Goal: Use online tool/utility: Utilize a website feature to perform a specific function

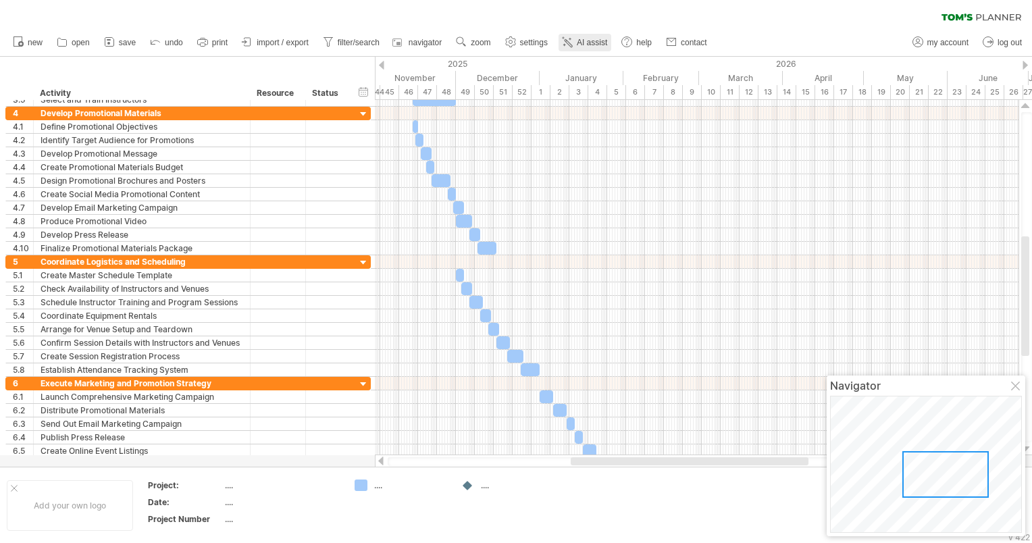
click at [597, 36] on link "AI assist" at bounding box center [585, 43] width 53 height 18
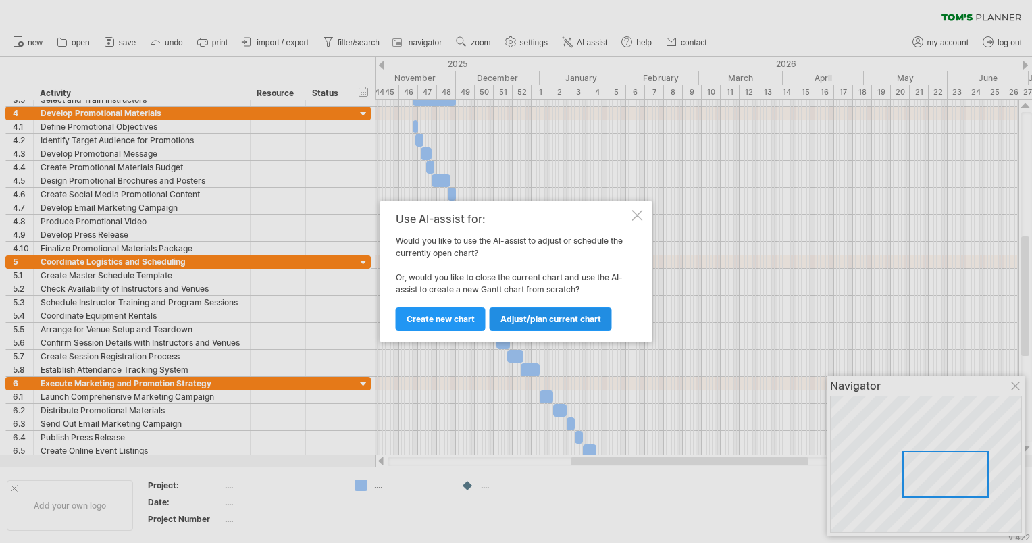
click at [531, 321] on span "Adjust/plan current chart" at bounding box center [551, 319] width 101 height 10
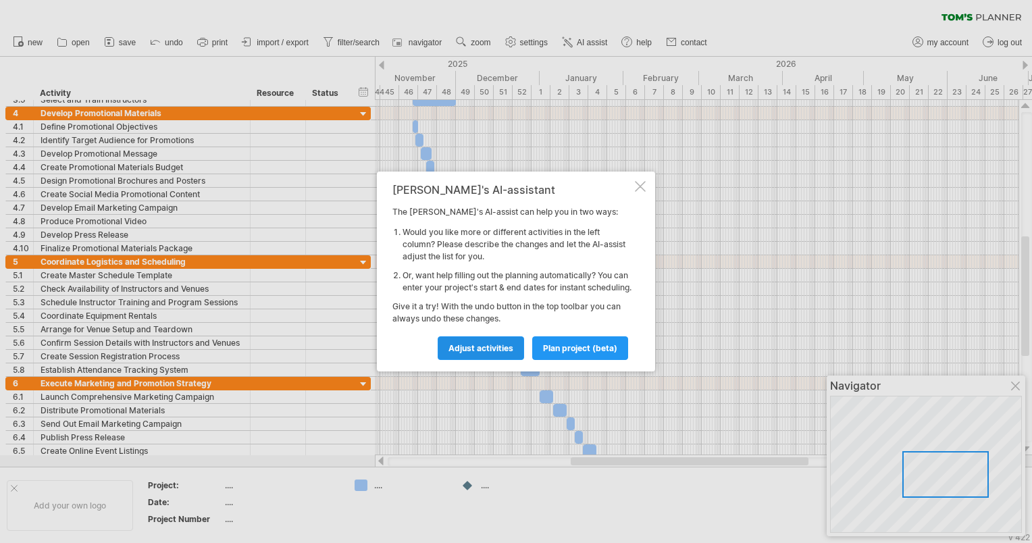
click at [453, 359] on link "Adjust activities" at bounding box center [481, 348] width 86 height 24
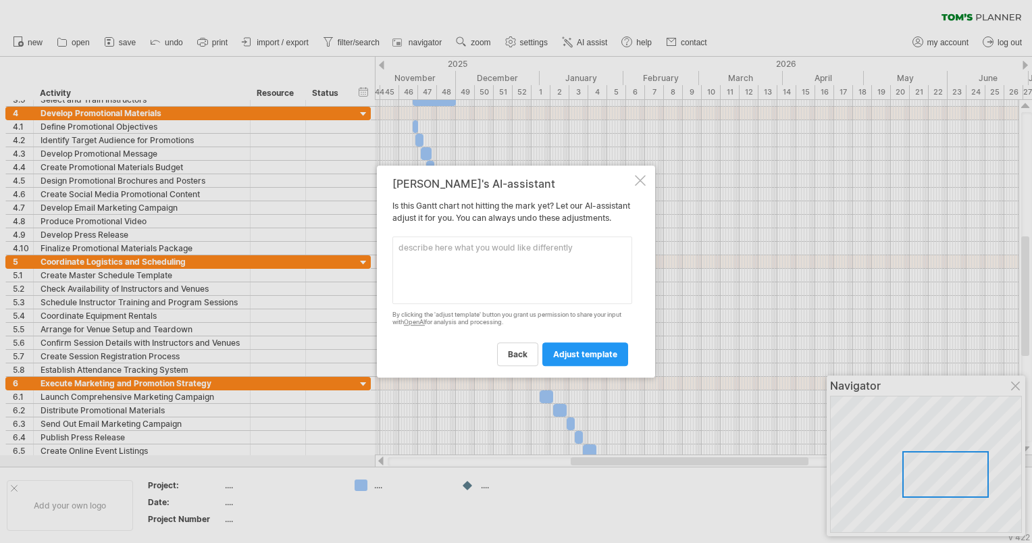
click at [463, 296] on textarea at bounding box center [512, 270] width 240 height 68
type textarea "p"
type textarea "simplify to 5-6 sub-items for each activities"
click at [600, 366] on link "adjust template" at bounding box center [585, 354] width 86 height 24
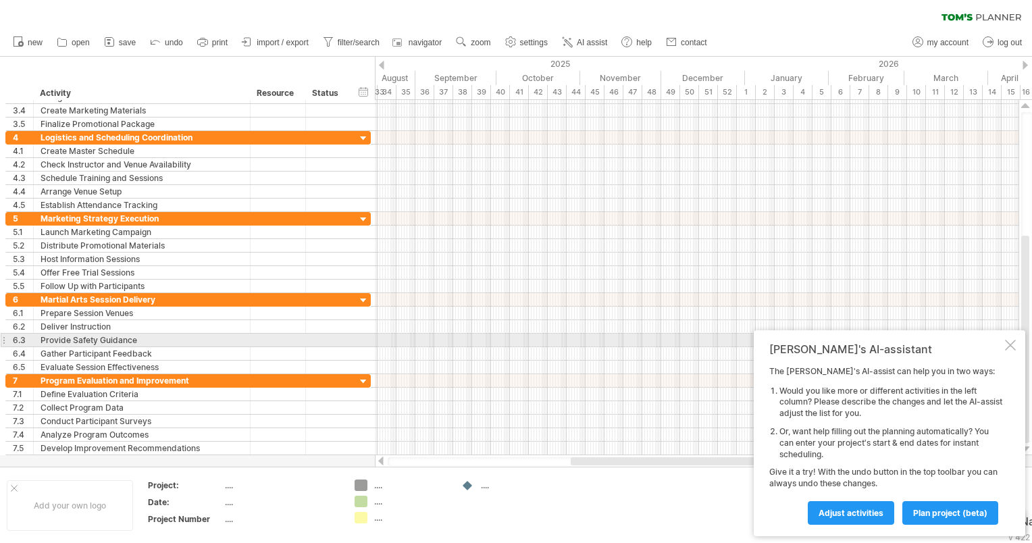
click at [1011, 343] on div at bounding box center [1010, 345] width 11 height 11
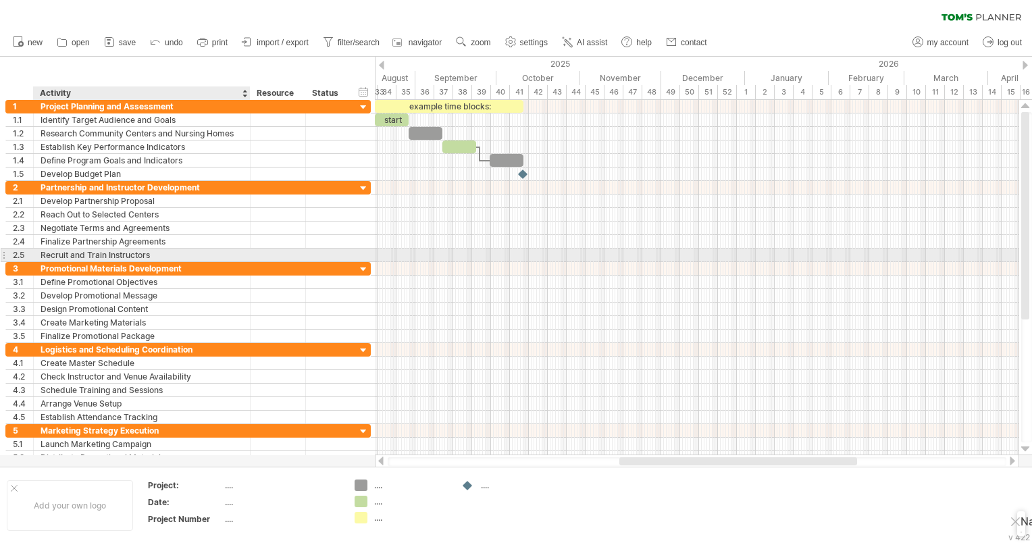
click at [85, 250] on div "Recruit and Train Instructors" at bounding box center [142, 255] width 203 height 13
click at [145, 250] on input "**********" at bounding box center [142, 255] width 203 height 13
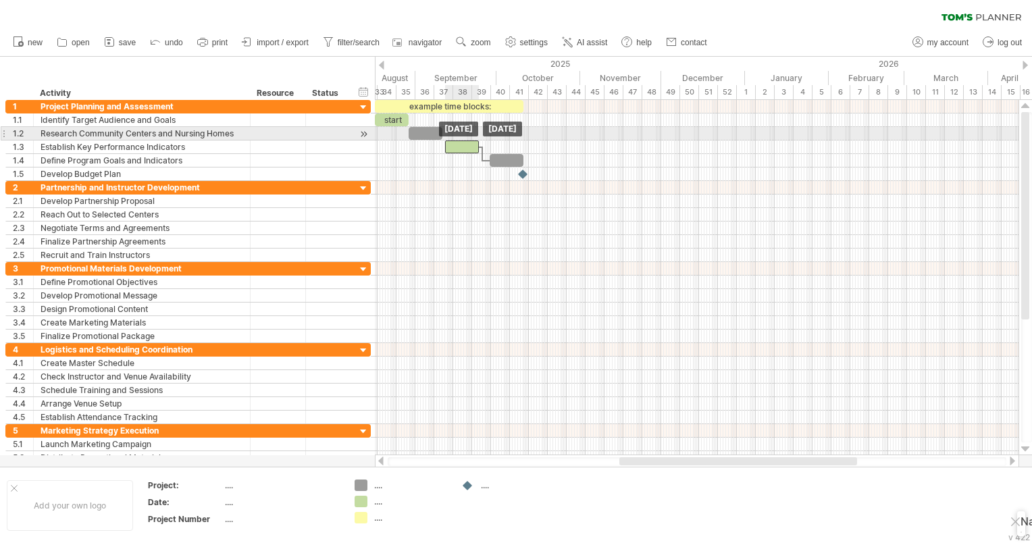
click at [465, 138] on div "example time blocks: start [DATE] [DATE]" at bounding box center [697, 277] width 644 height 355
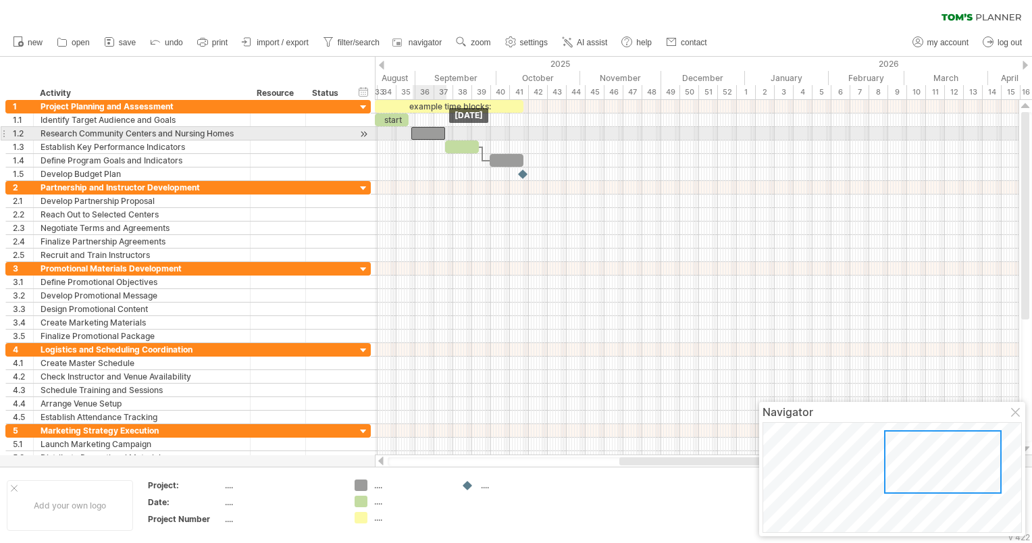
drag, startPoint x: 421, startPoint y: 135, endPoint x: 424, endPoint y: 128, distance: 7.3
click at [424, 128] on div at bounding box center [428, 133] width 34 height 13
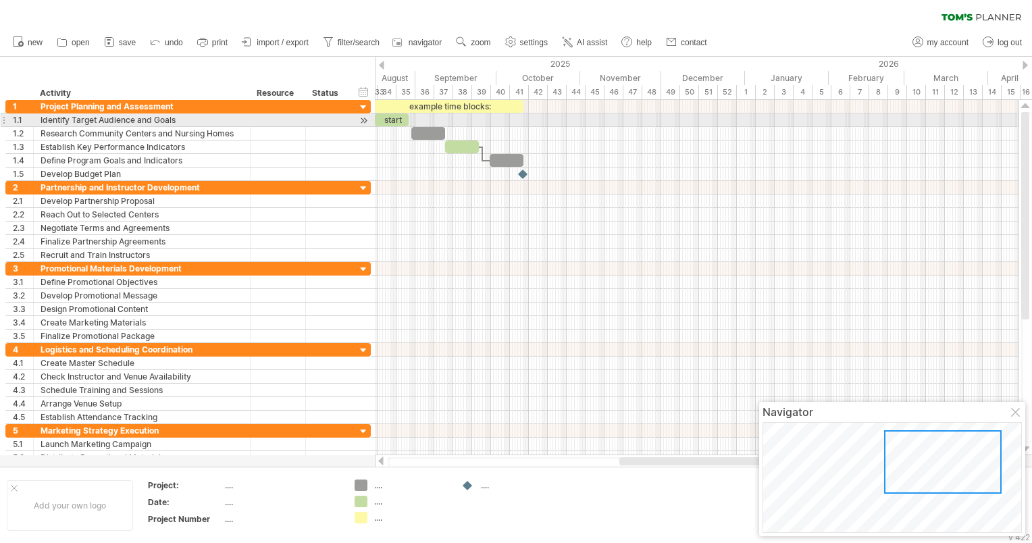
click at [394, 122] on div "start" at bounding box center [392, 119] width 34 height 13
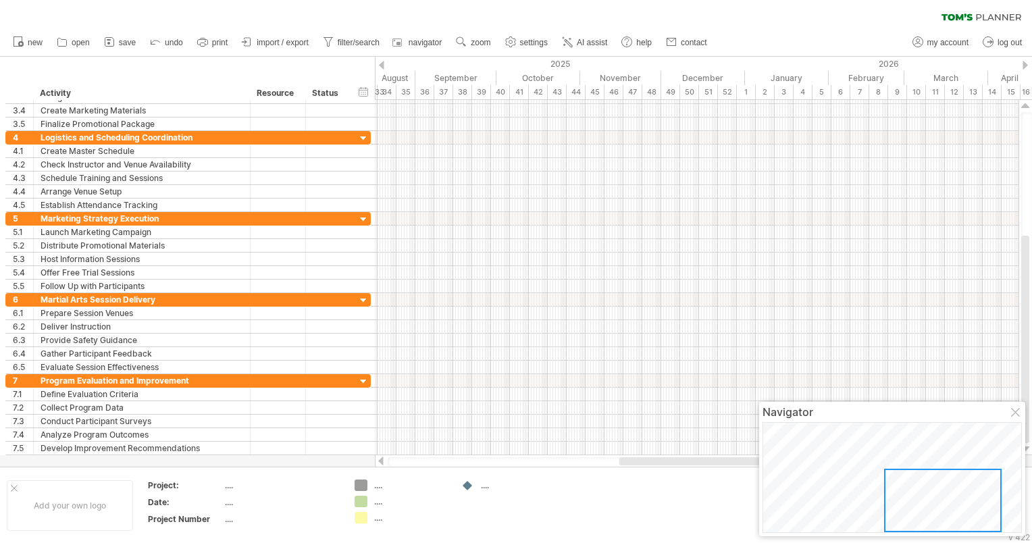
click at [375, 484] on div "...." at bounding box center [411, 485] width 74 height 11
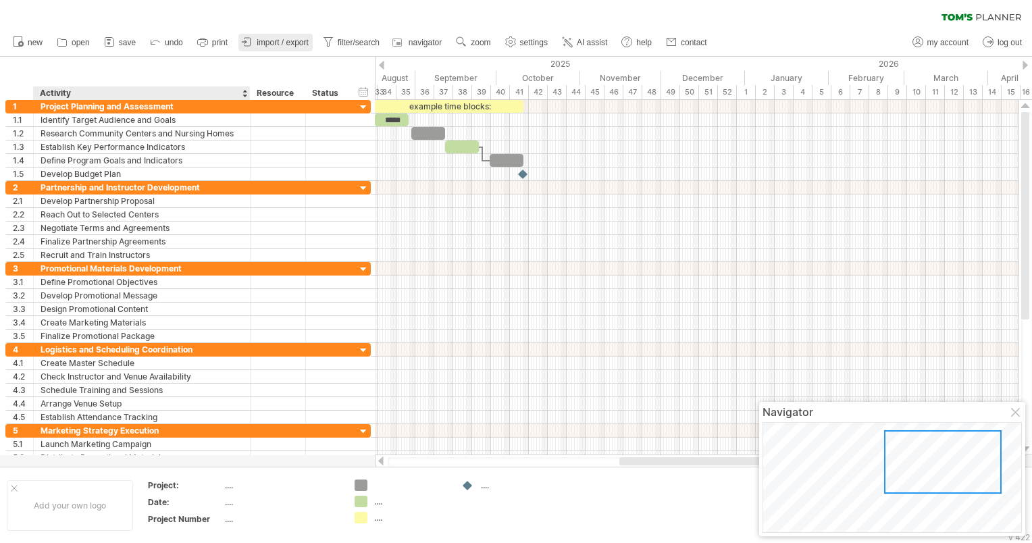
click at [246, 49] on div at bounding box center [247, 43] width 14 height 14
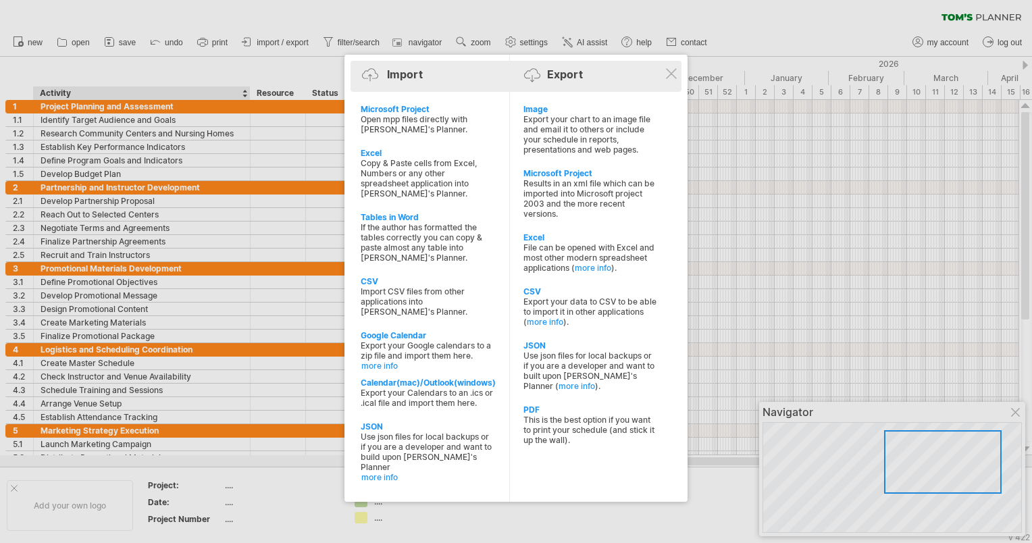
click at [678, 72] on div "Import Export" at bounding box center [516, 76] width 324 height 31
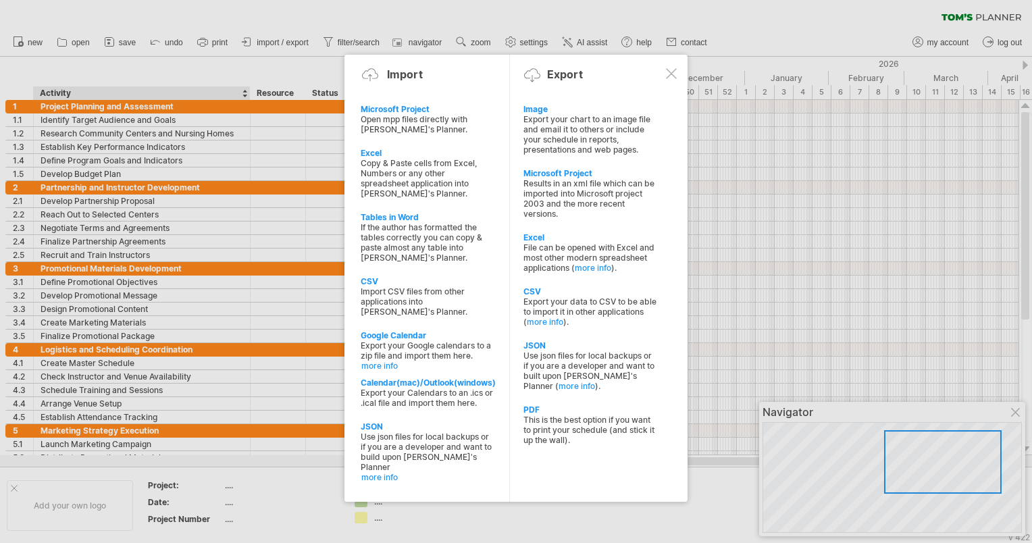
click at [675, 78] on div at bounding box center [671, 73] width 11 height 11
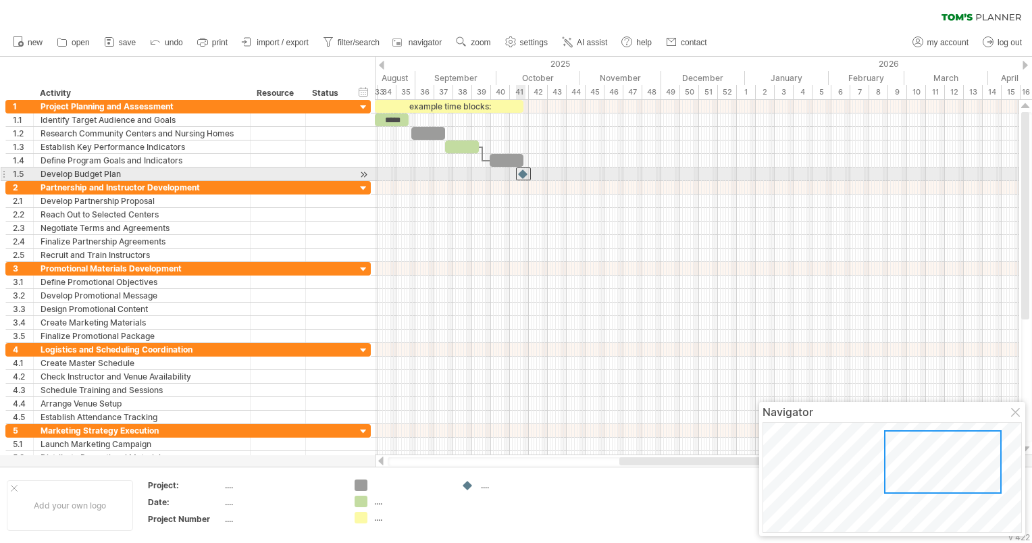
click at [521, 174] on div at bounding box center [523, 174] width 15 height 13
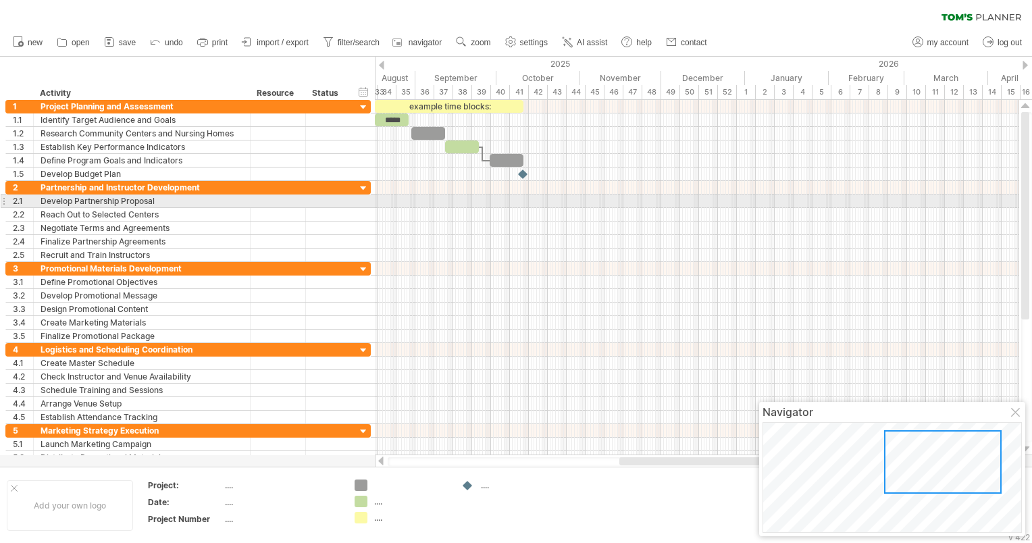
click at [477, 200] on div at bounding box center [697, 202] width 644 height 14
